Goal: Information Seeking & Learning: Learn about a topic

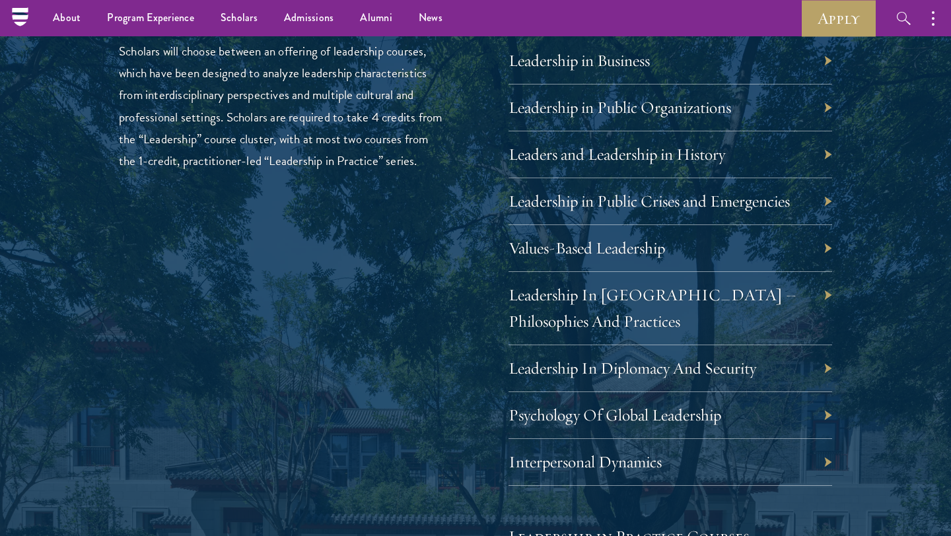
scroll to position [2116, 0]
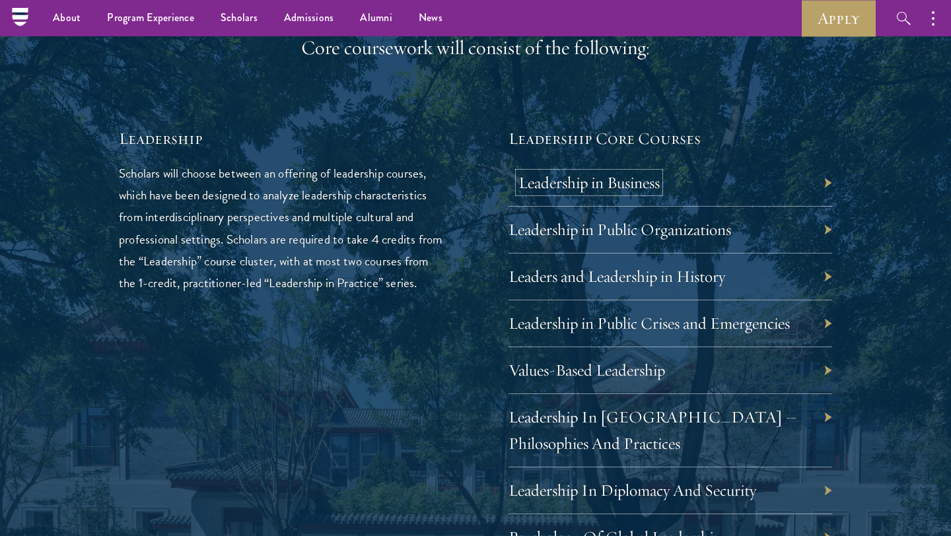
click at [628, 188] on link "Leadership in Business" at bounding box center [588, 182] width 141 height 20
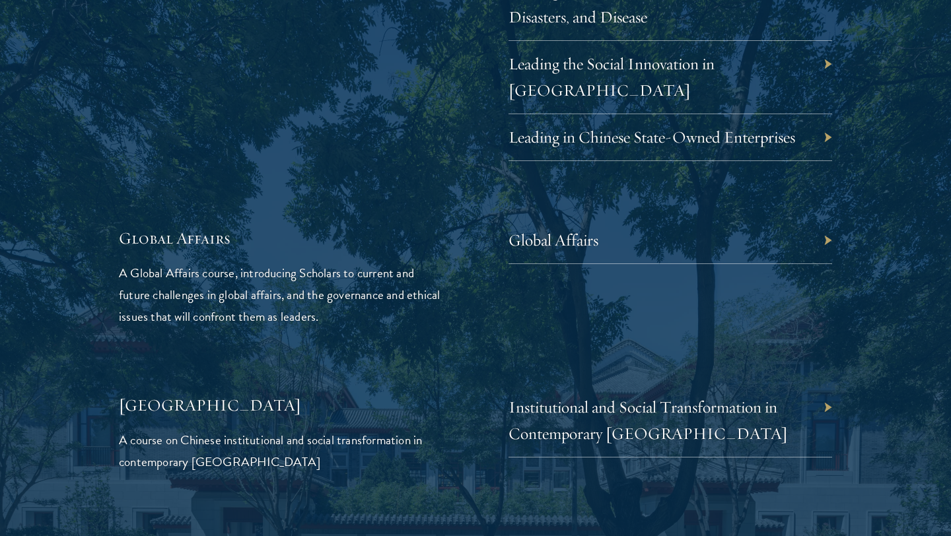
scroll to position [2949, 0]
click at [544, 229] on link "Global Affairs" at bounding box center [563, 239] width 90 height 20
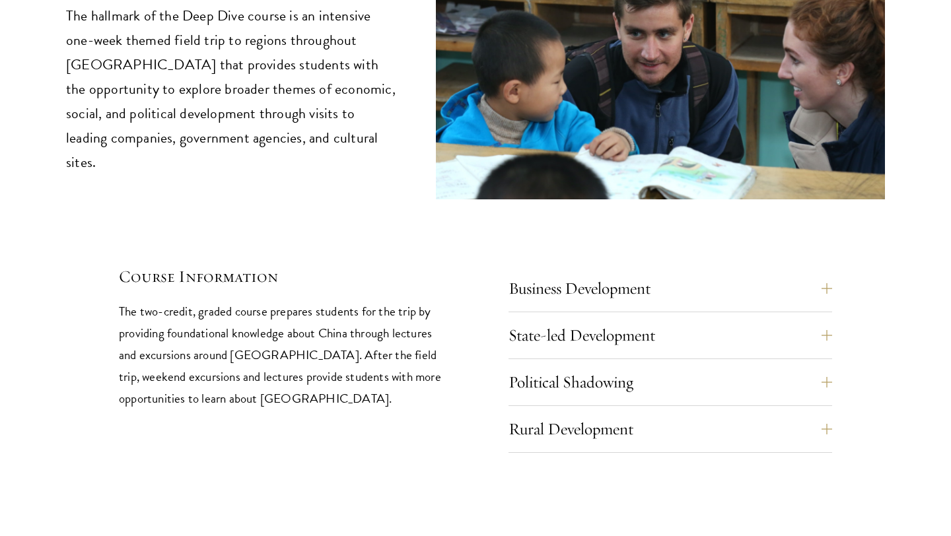
scroll to position [5455, 0]
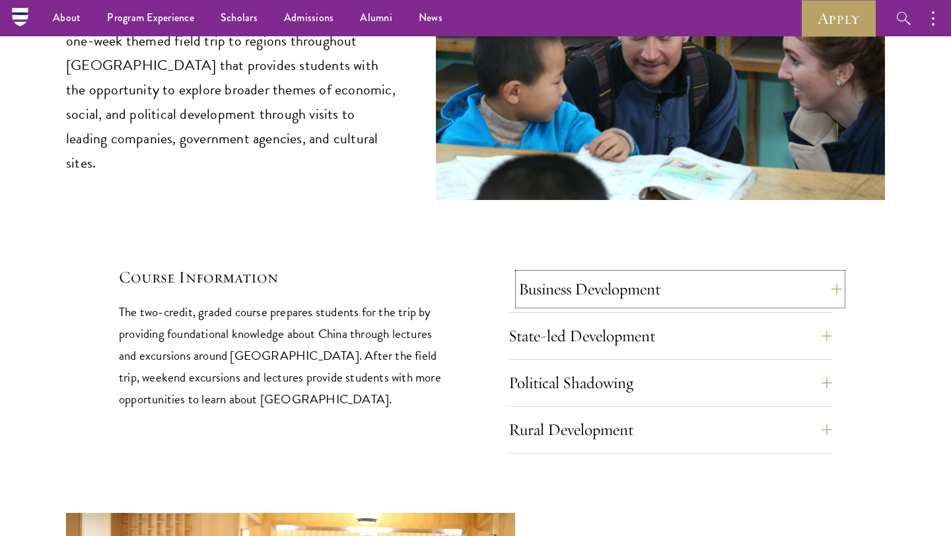
click at [628, 273] on button "Business Development" at bounding box center [680, 289] width 324 height 32
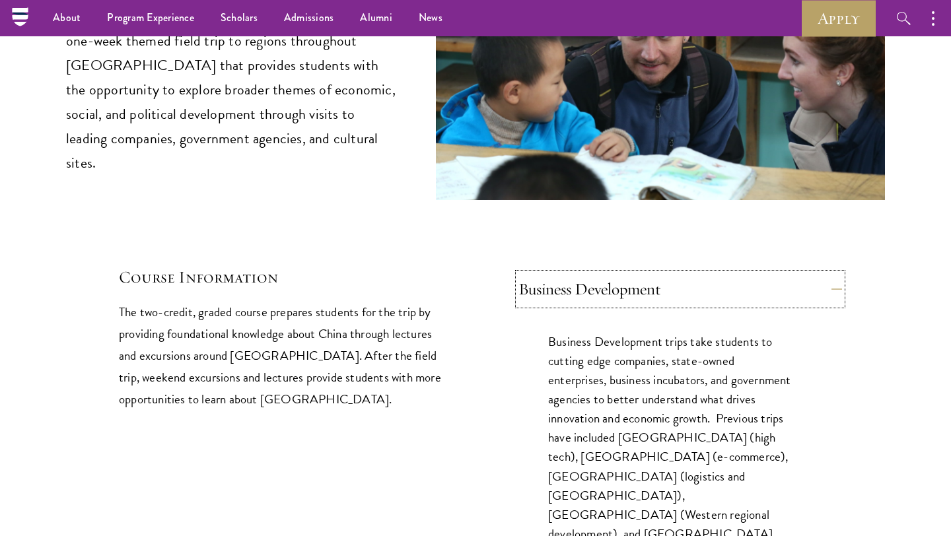
click at [628, 273] on button "Business Development" at bounding box center [680, 289] width 324 height 32
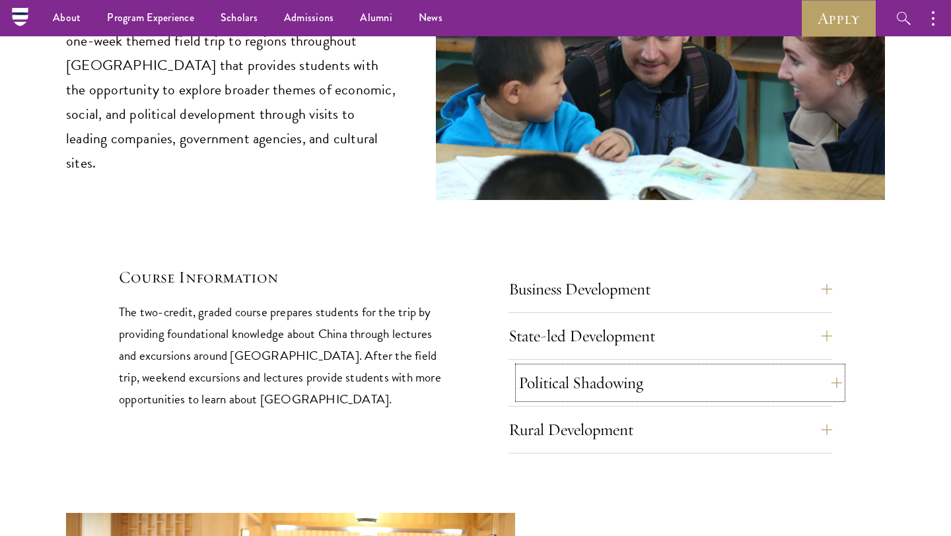
click at [613, 367] on button "Political Shadowing" at bounding box center [680, 383] width 324 height 32
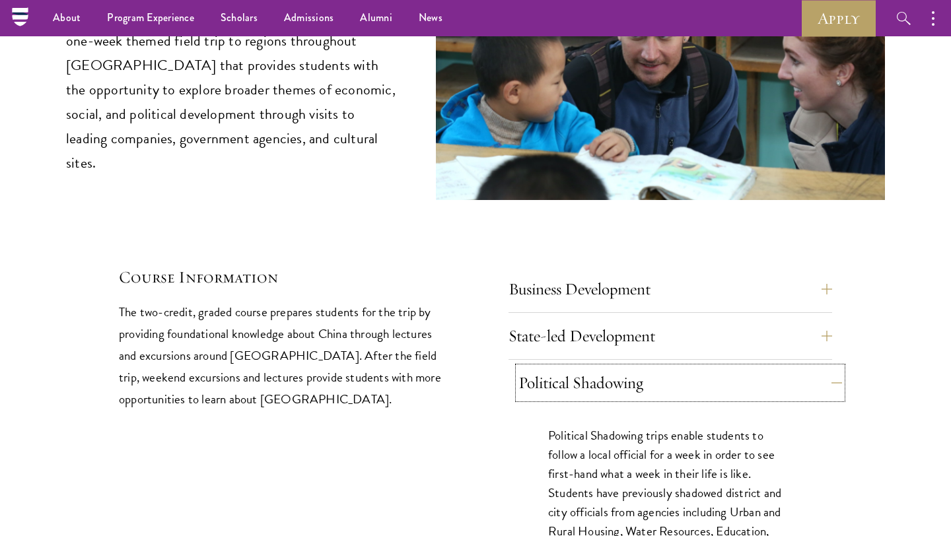
click at [613, 367] on button "Political Shadowing" at bounding box center [680, 383] width 324 height 32
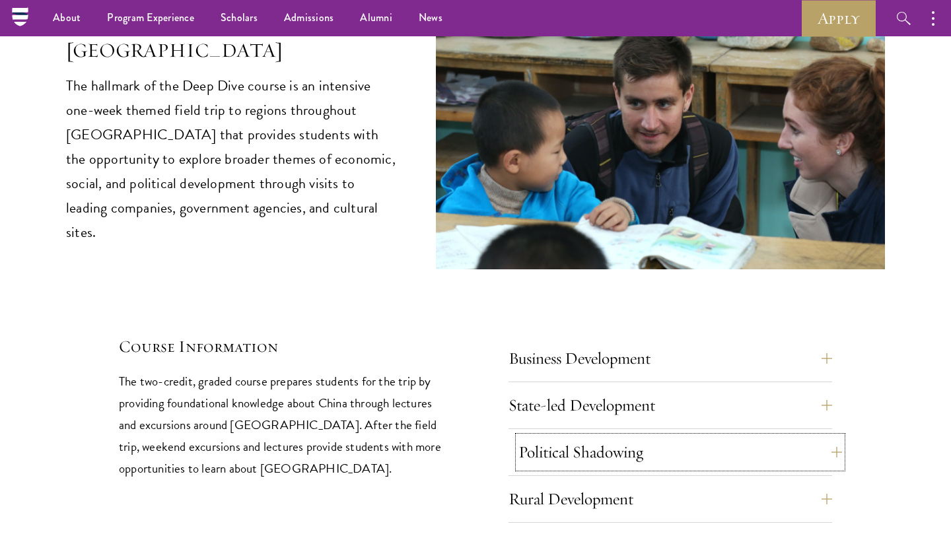
scroll to position [5383, 0]
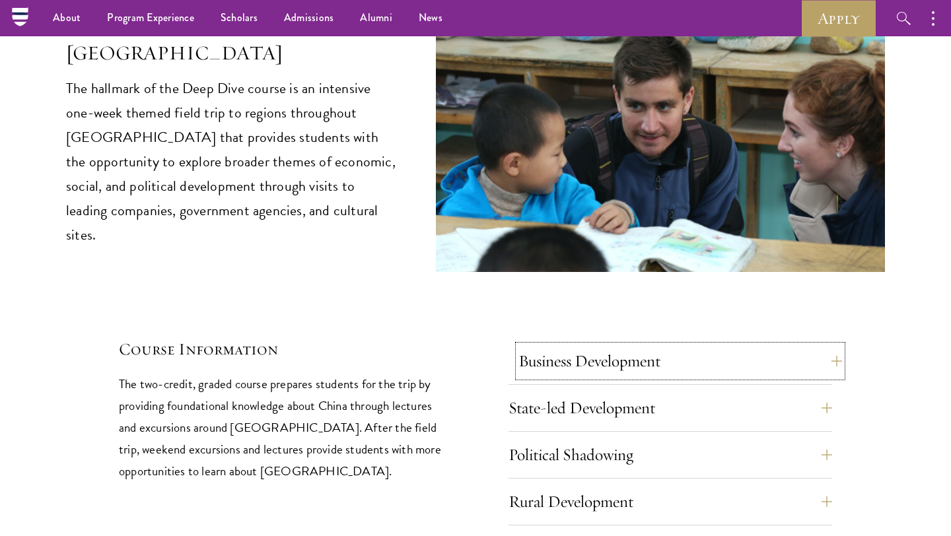
click at [626, 345] on button "Business Development" at bounding box center [680, 361] width 324 height 32
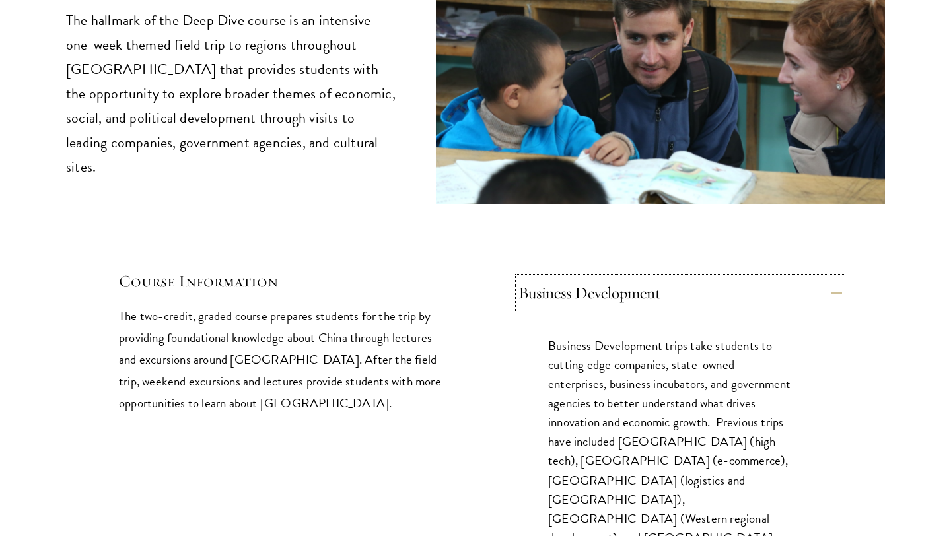
scroll to position [5665, 0]
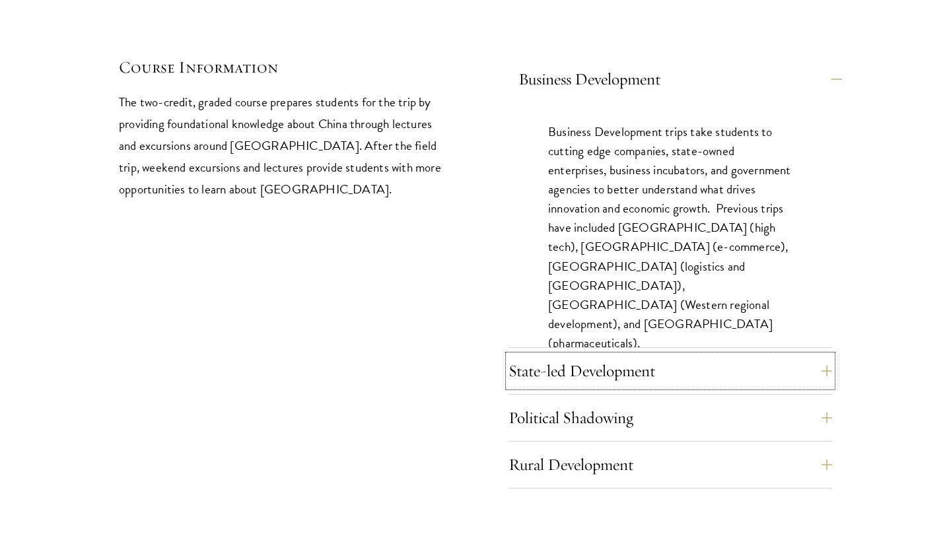
click at [626, 355] on button "State-led Development" at bounding box center [670, 371] width 324 height 32
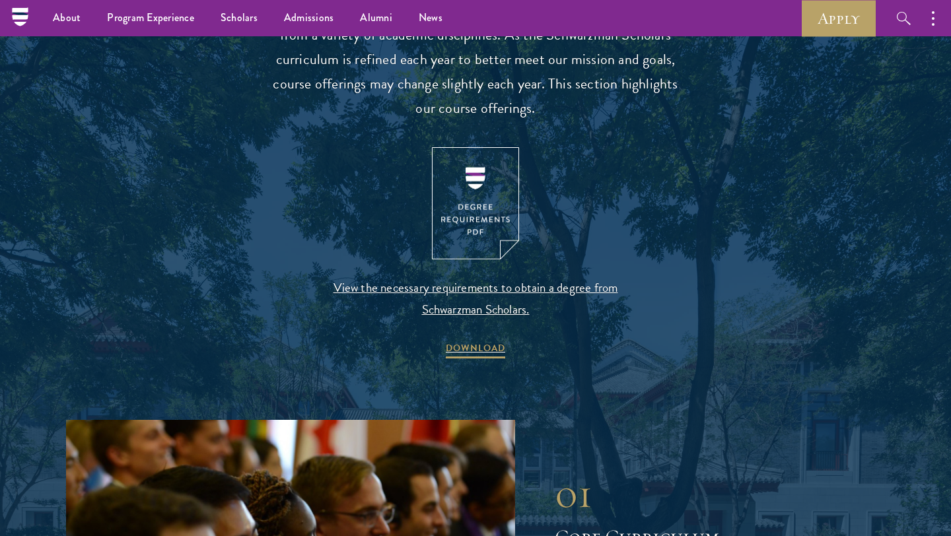
scroll to position [1292, 0]
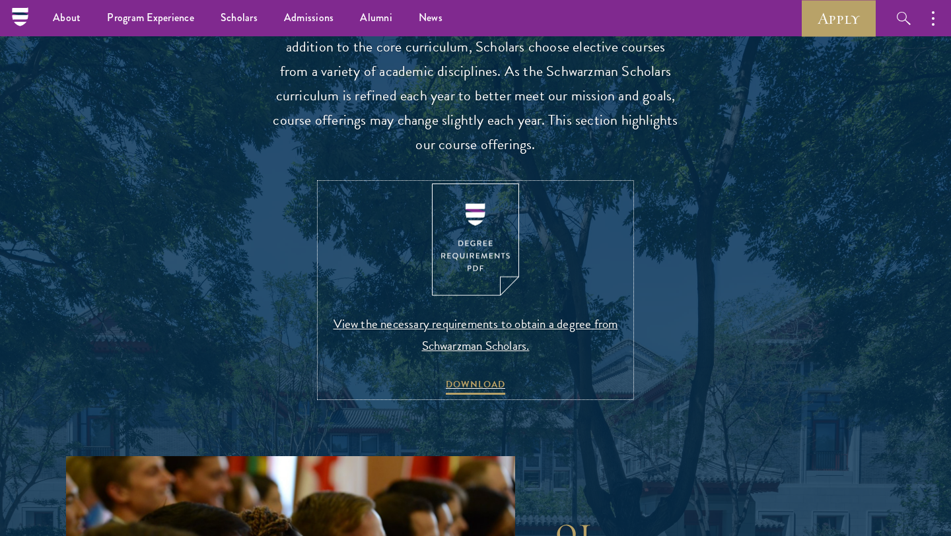
click at [454, 328] on span "View the necessary requirements to obtain a degree from Schwarzman Scholars." at bounding box center [475, 335] width 310 height 44
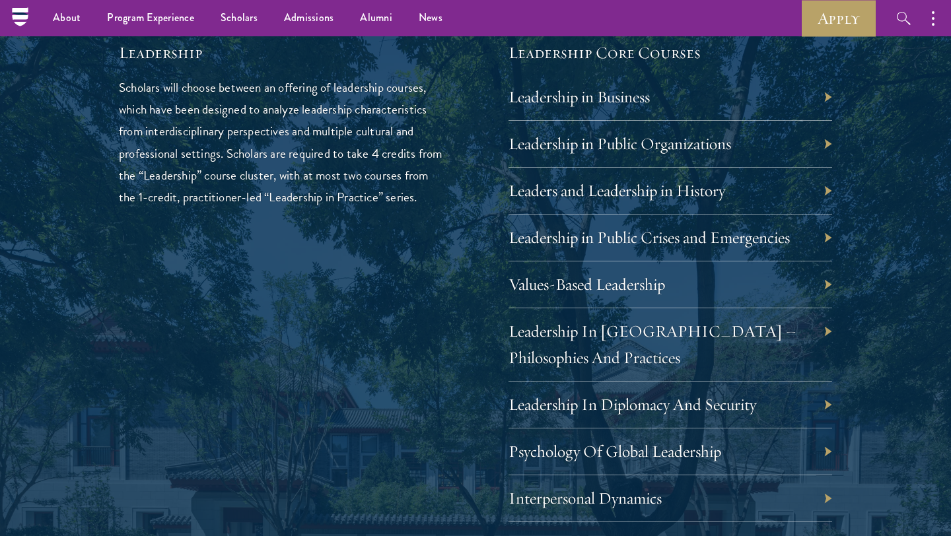
scroll to position [2201, 0]
